Goal: Task Accomplishment & Management: Manage account settings

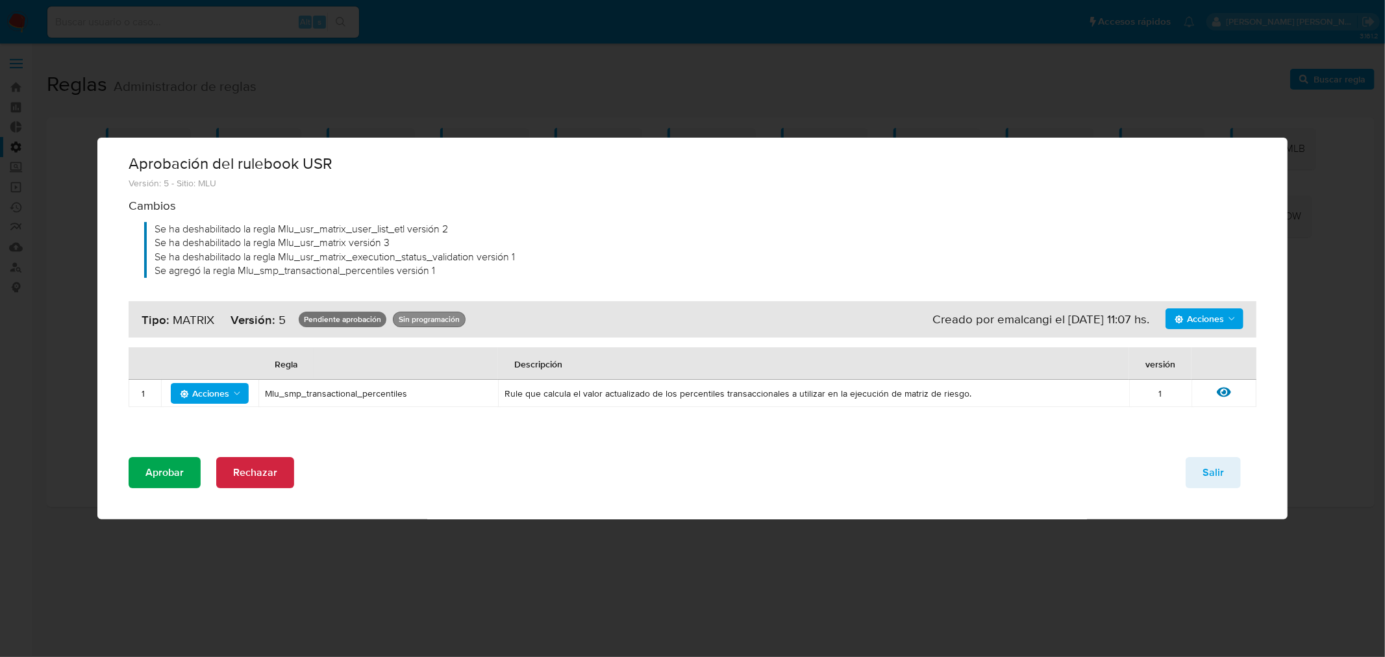
click at [165, 466] on span "Aprobar" at bounding box center [164, 472] width 38 height 29
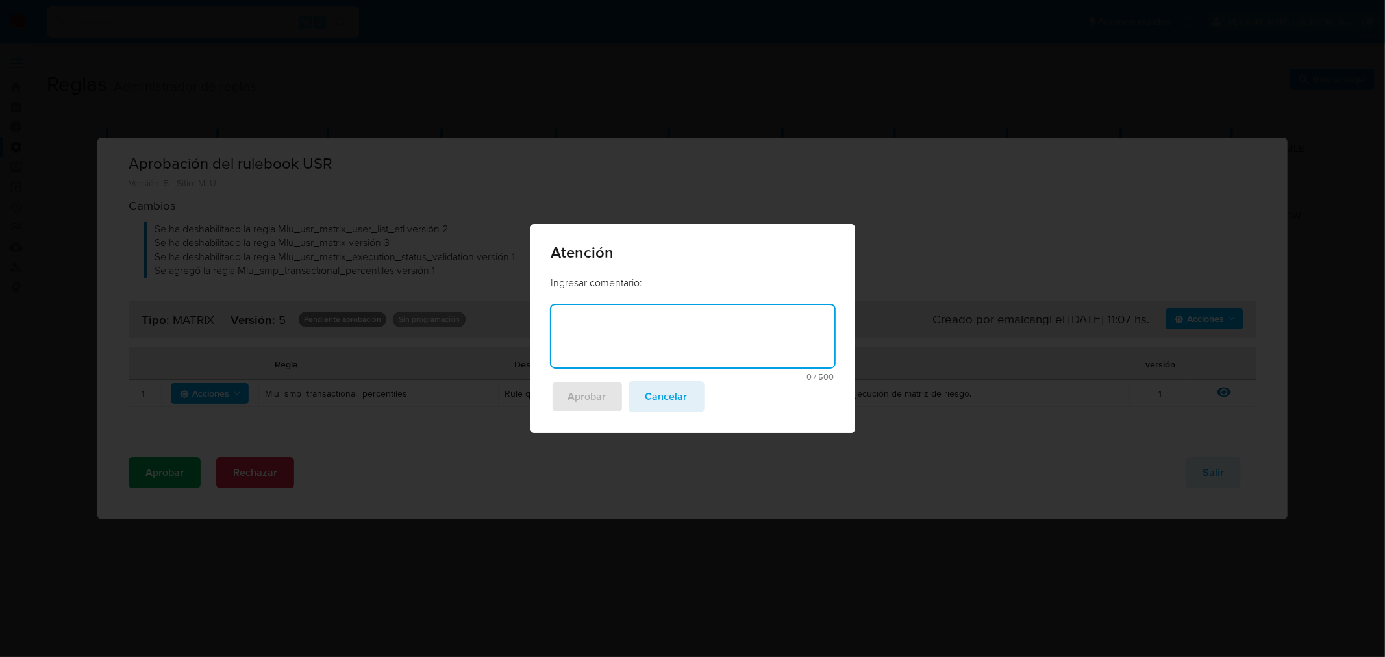
click at [632, 322] on textarea at bounding box center [692, 336] width 283 height 62
type textarea "Percentiles para calculo de MU"
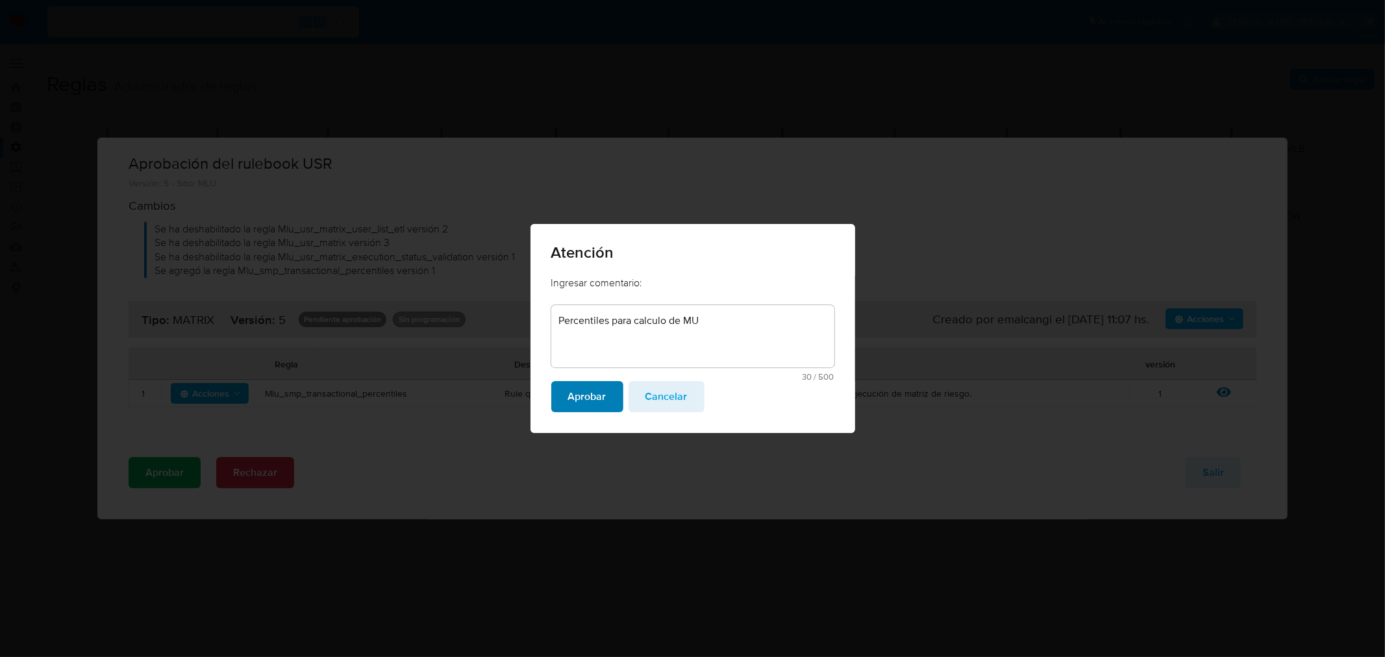
click at [591, 392] on span "Aprobar" at bounding box center [587, 396] width 38 height 29
